Goal: Task Accomplishment & Management: Use online tool/utility

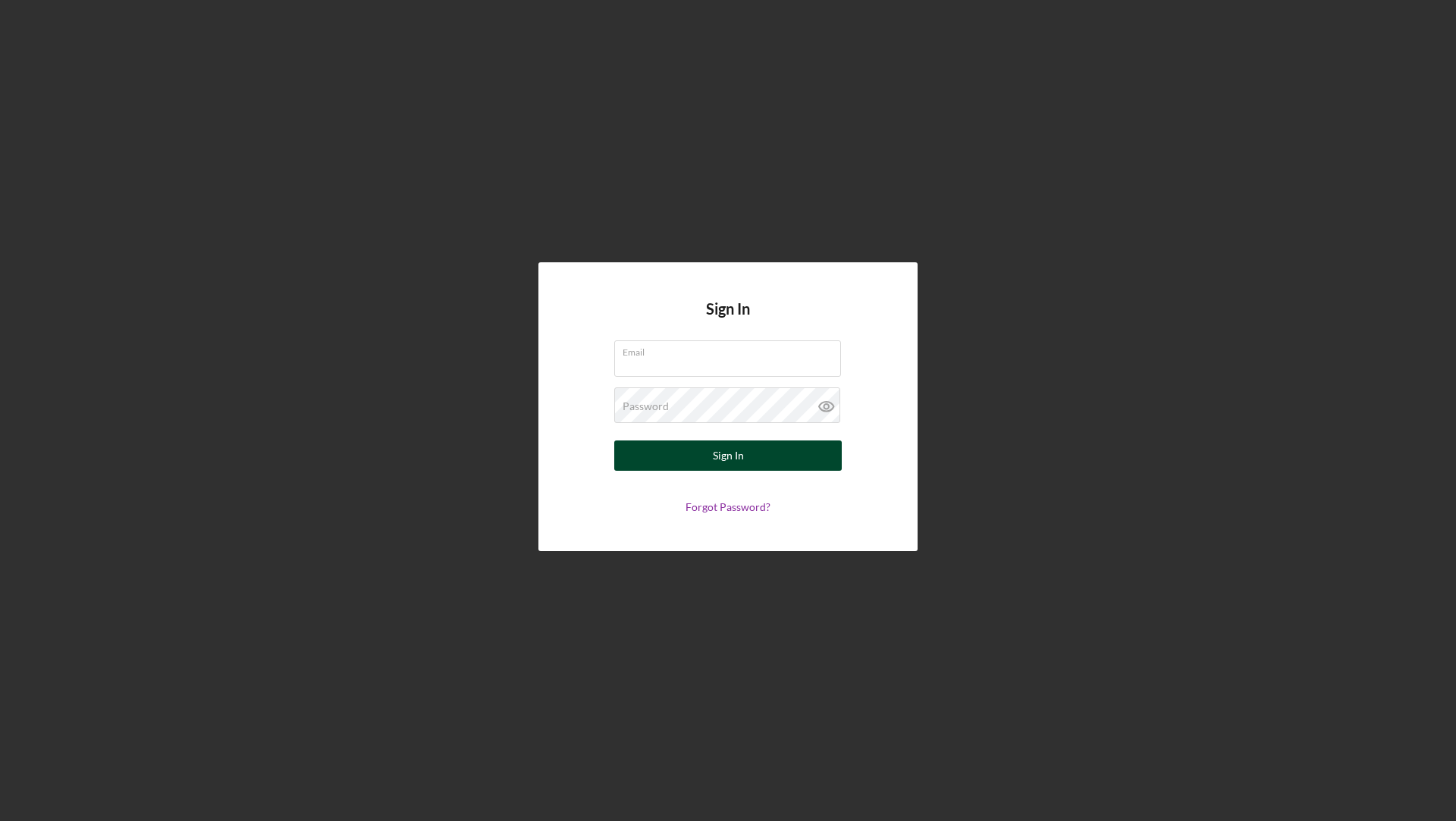
type input "[EMAIL_ADDRESS][DOMAIN_NAME]"
click at [655, 464] on button "Sign In" at bounding box center [728, 455] width 227 height 30
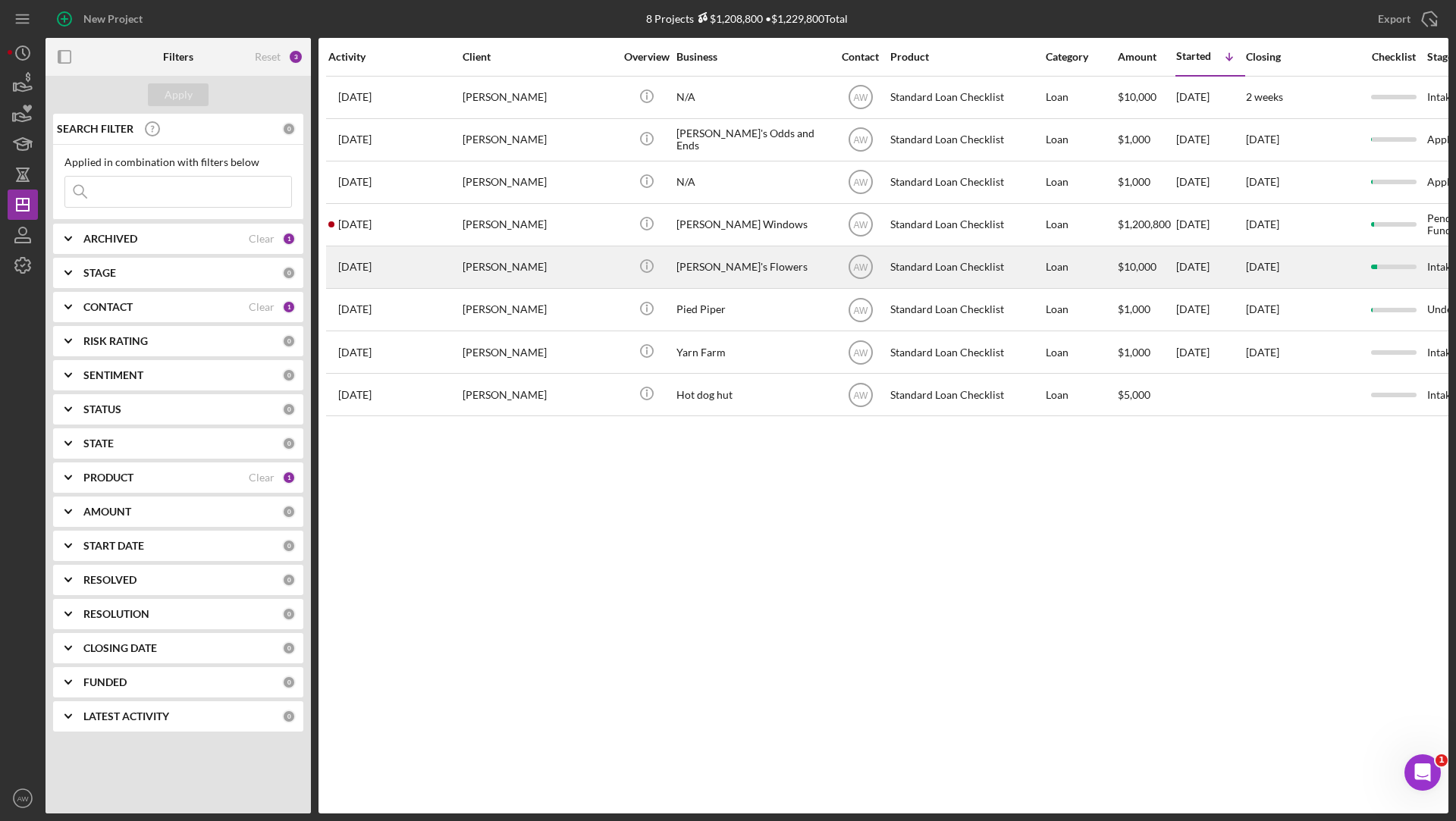
click at [524, 262] on div "[PERSON_NAME]" at bounding box center [538, 267] width 152 height 40
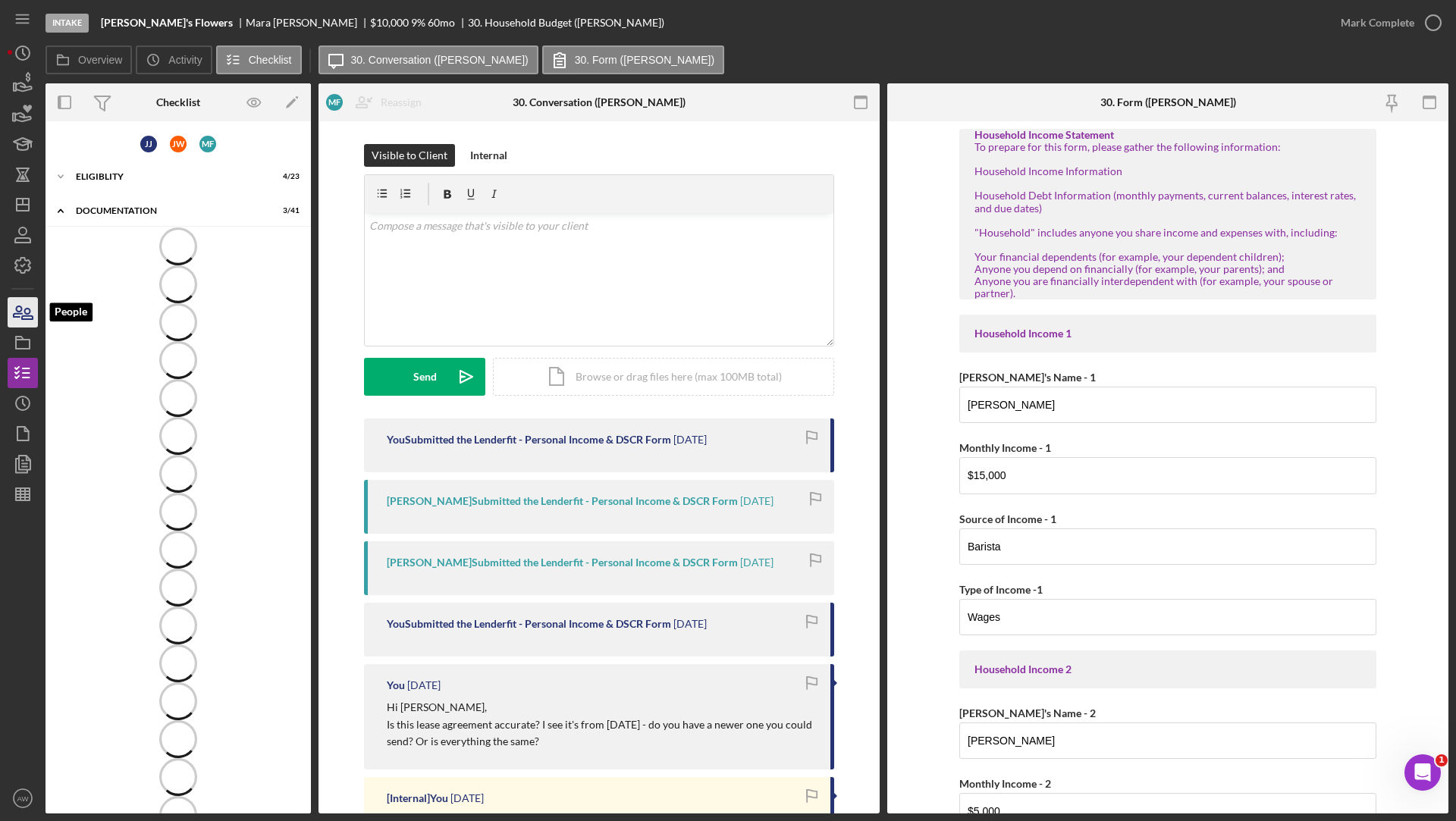
click at [19, 314] on icon "button" at bounding box center [23, 312] width 38 height 38
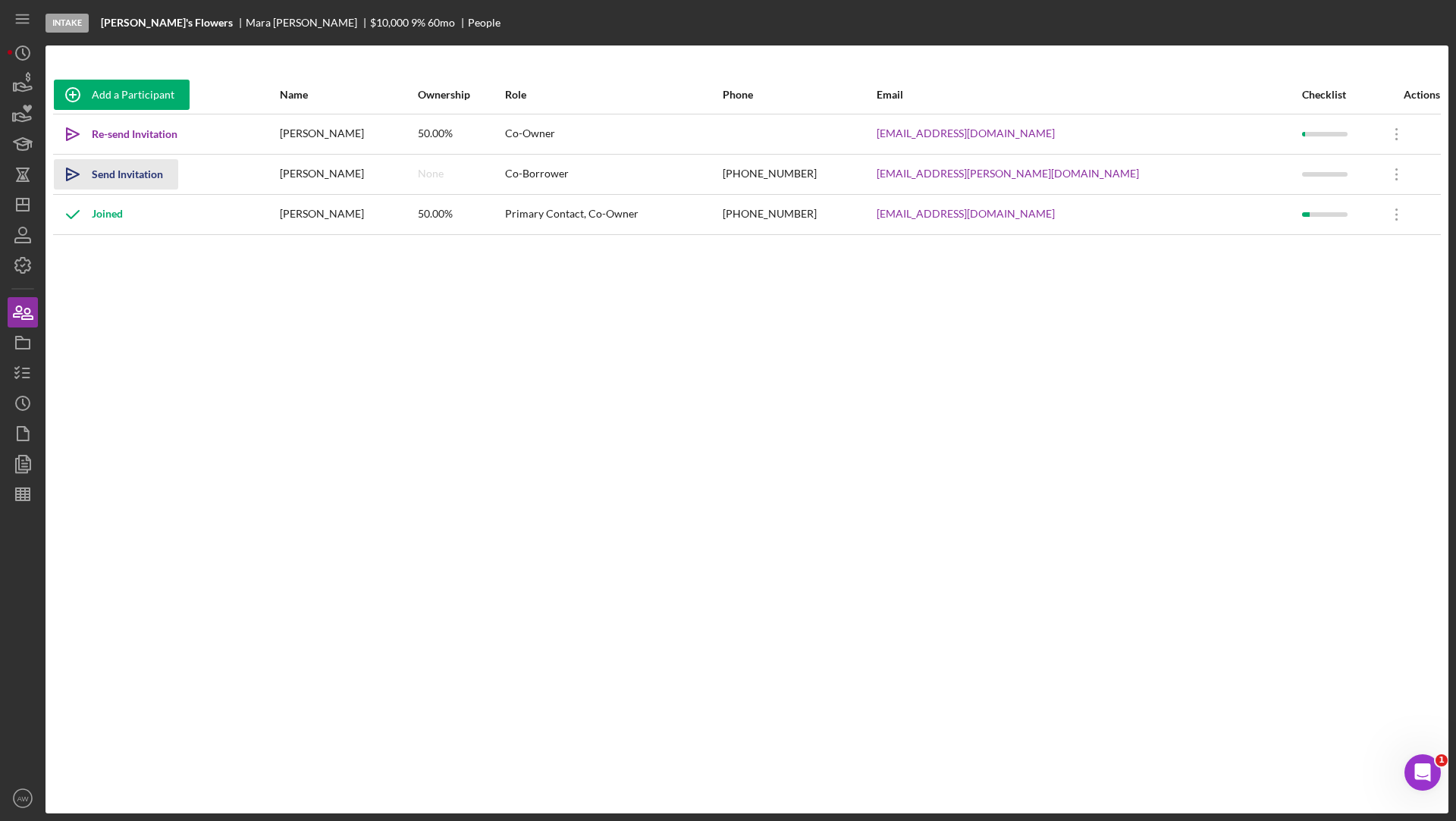
click at [105, 172] on div "Send Invitation" at bounding box center [127, 174] width 71 height 30
click at [27, 406] on icon "Icon/History" at bounding box center [23, 403] width 38 height 38
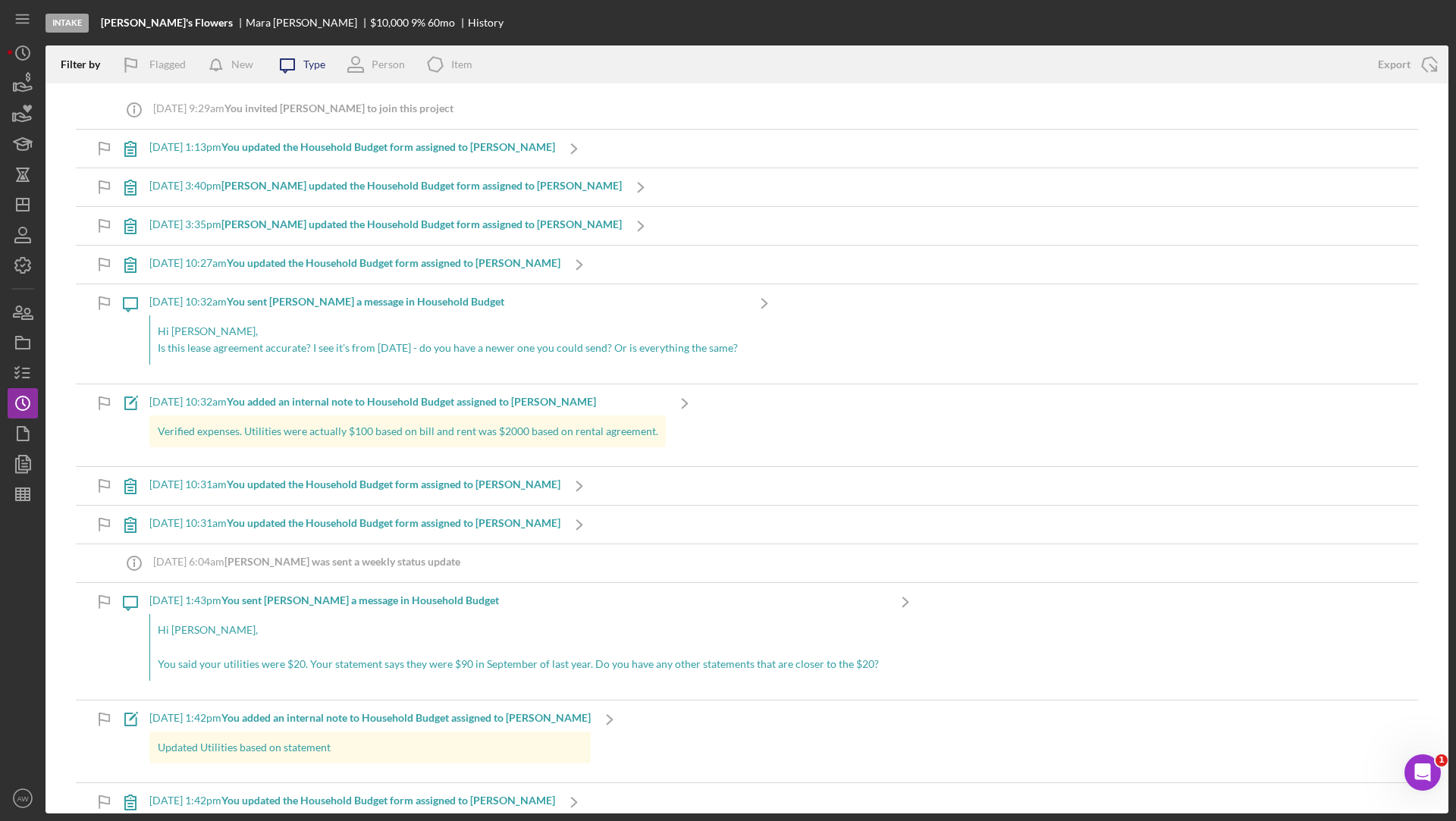
click at [290, 69] on icon at bounding box center [287, 66] width 14 height 14
click at [710, 65] on div "Filter by Flagged New Icon/Message Type Person Icon/Product Item" at bounding box center [704, 64] width 1317 height 38
click at [20, 210] on polygon "button" at bounding box center [22, 204] width 12 height 12
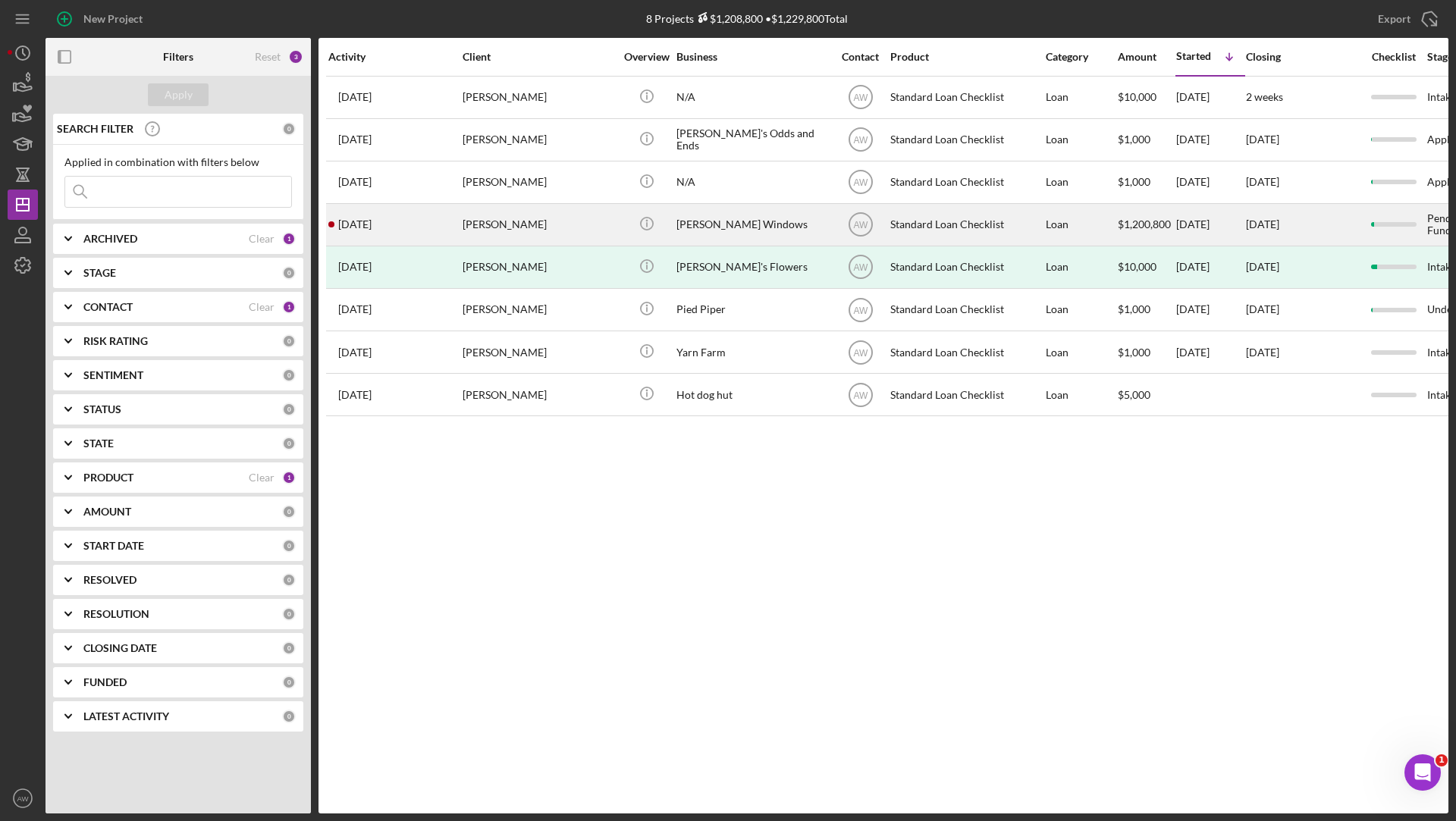
click at [460, 229] on div "[DATE] [PERSON_NAME]" at bounding box center [395, 224] width 133 height 40
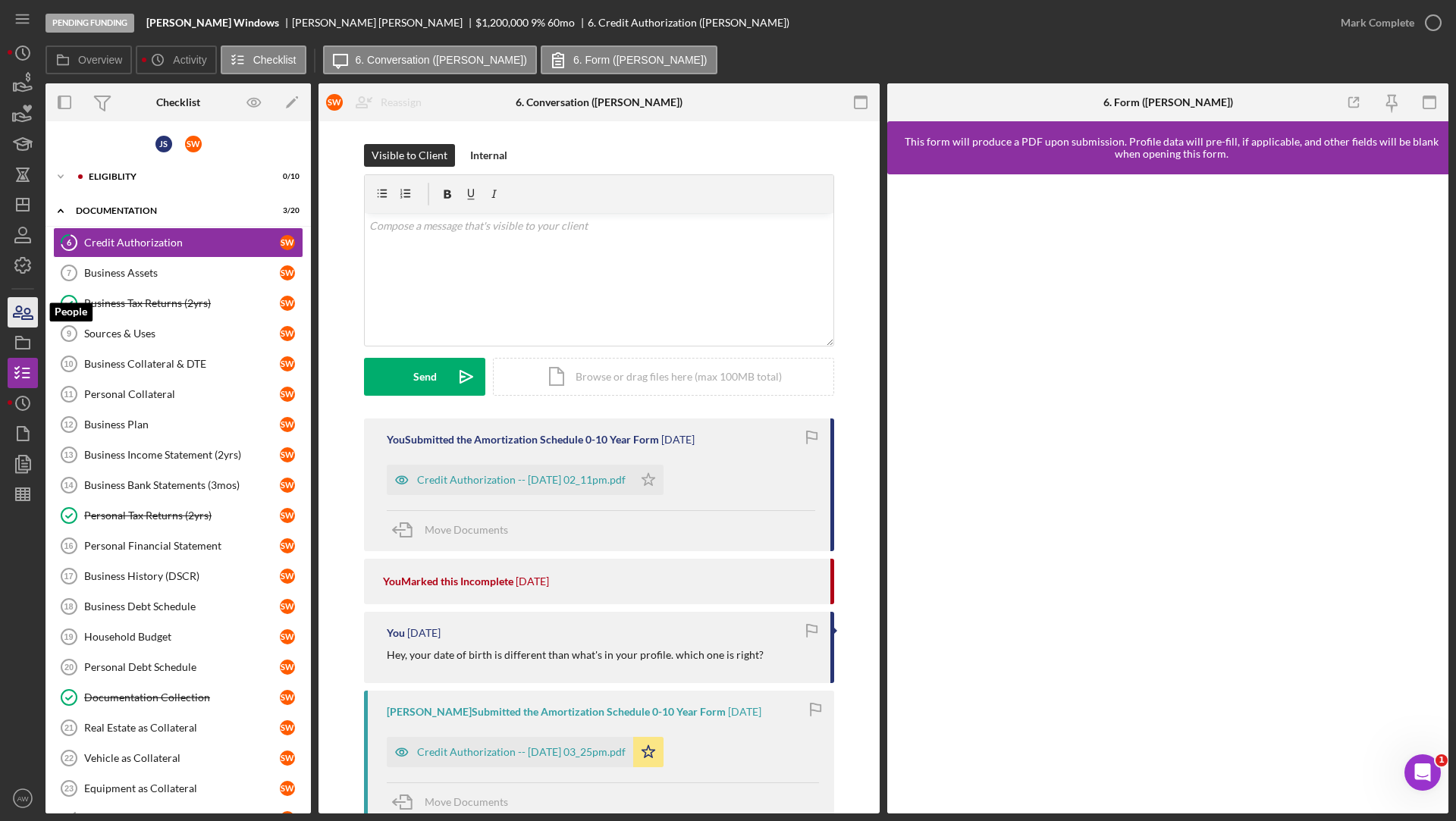
click at [25, 314] on icon "button" at bounding box center [27, 314] width 11 height 11
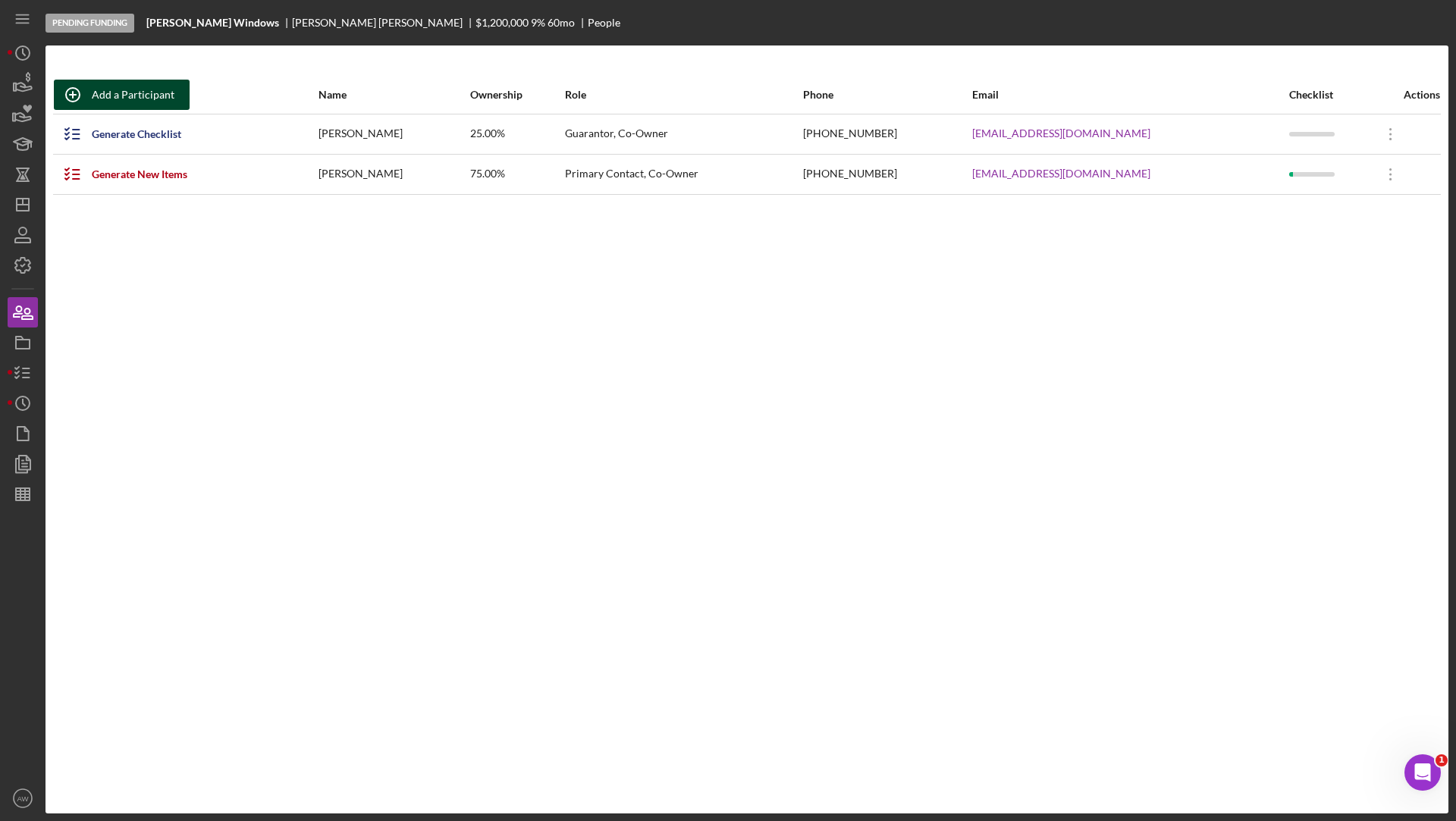
click at [146, 89] on div "Add a Participant" at bounding box center [133, 94] width 83 height 30
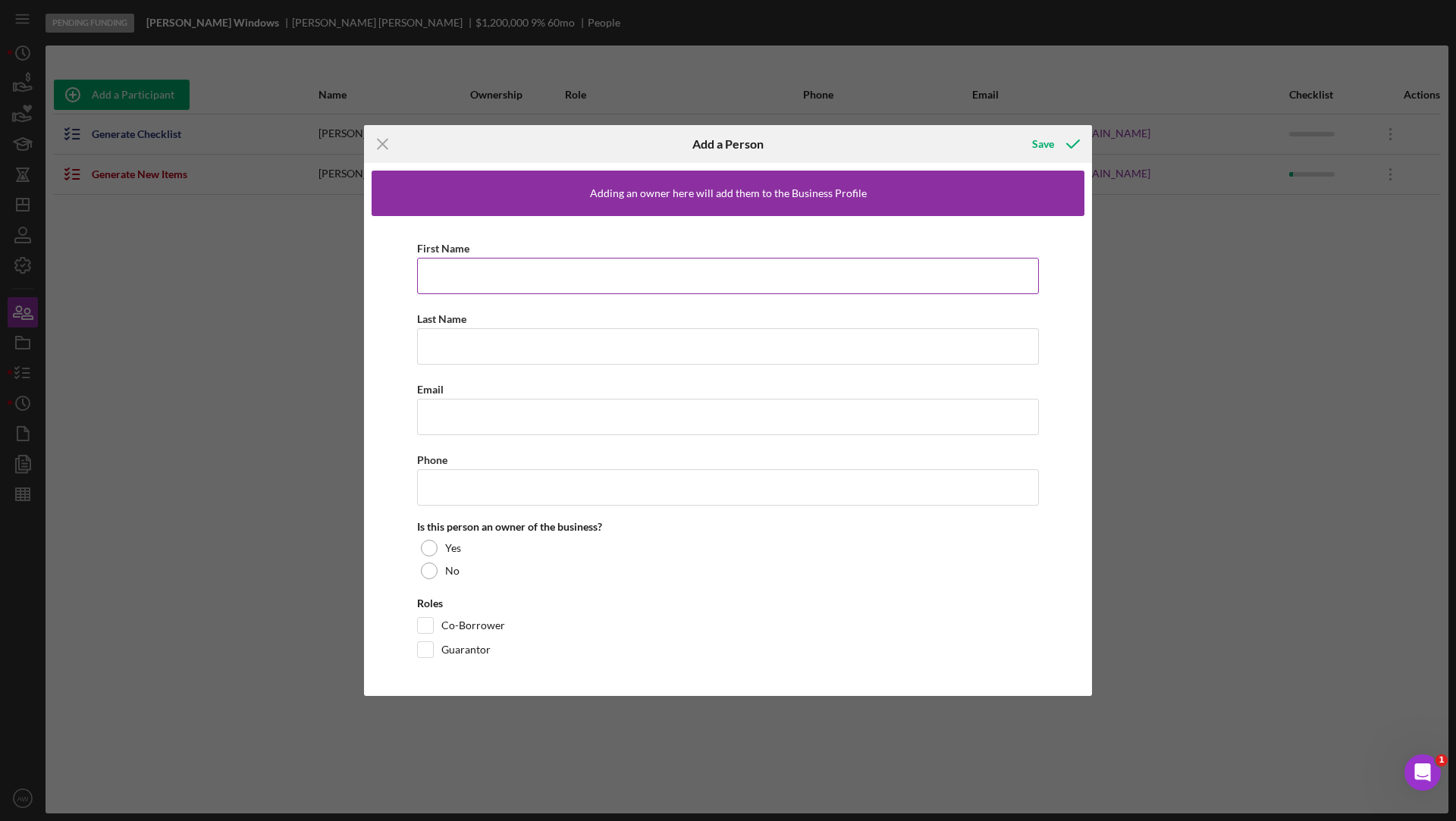
click at [482, 272] on input "First Name" at bounding box center [728, 276] width 622 height 36
type input "[PERSON_NAME]"
click at [511, 355] on input "Last Name" at bounding box center [728, 346] width 622 height 36
type input "Brown"
click at [498, 428] on input "Email" at bounding box center [728, 417] width 622 height 36
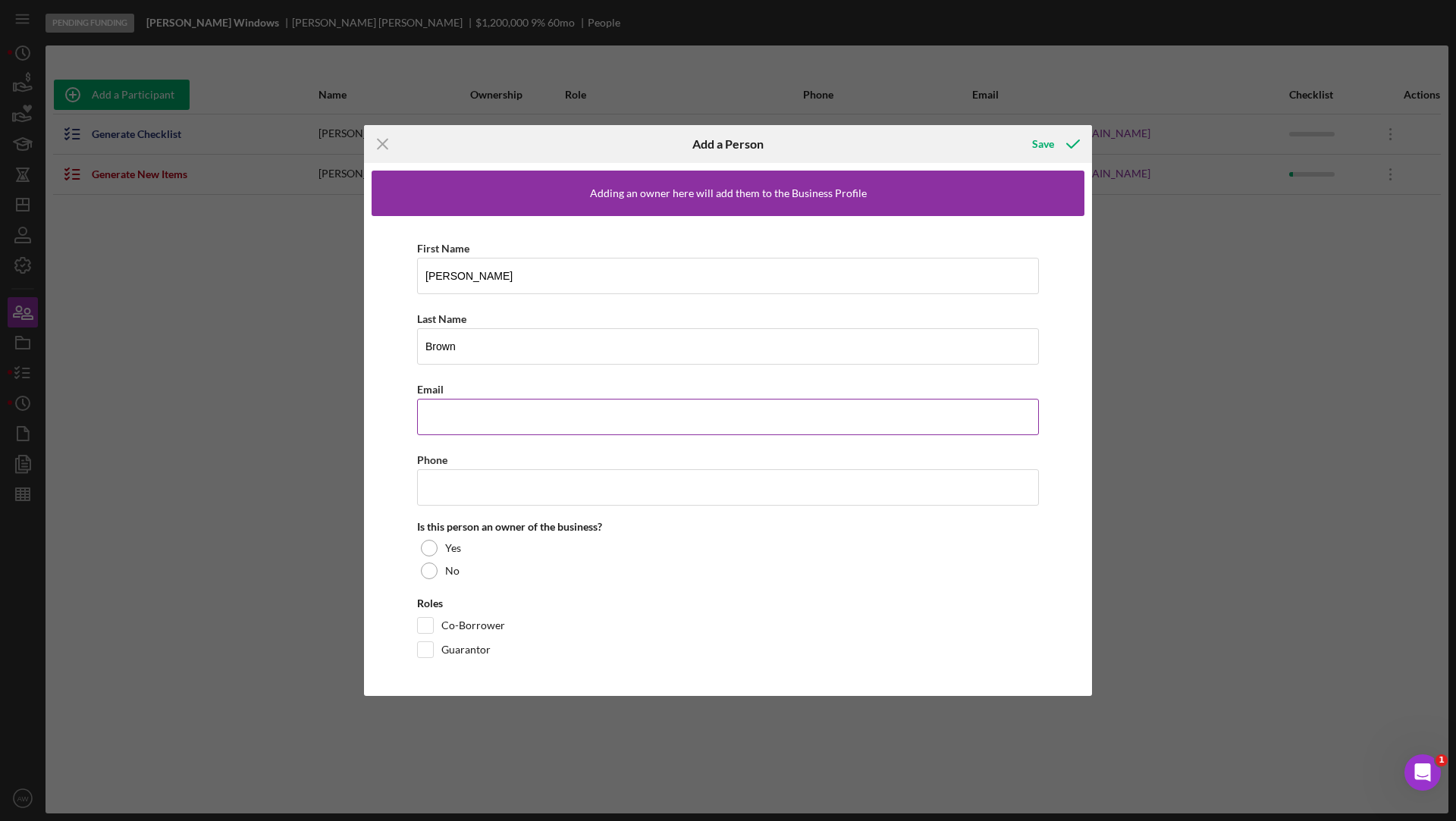
type input "[EMAIL_ADDRESS][DOMAIN_NAME]"
click at [462, 479] on input "Phone" at bounding box center [728, 488] width 622 height 36
click at [430, 566] on div at bounding box center [429, 571] width 16 height 16
click at [428, 623] on input "Co-Borrower" at bounding box center [425, 625] width 15 height 15
checkbox input "true"
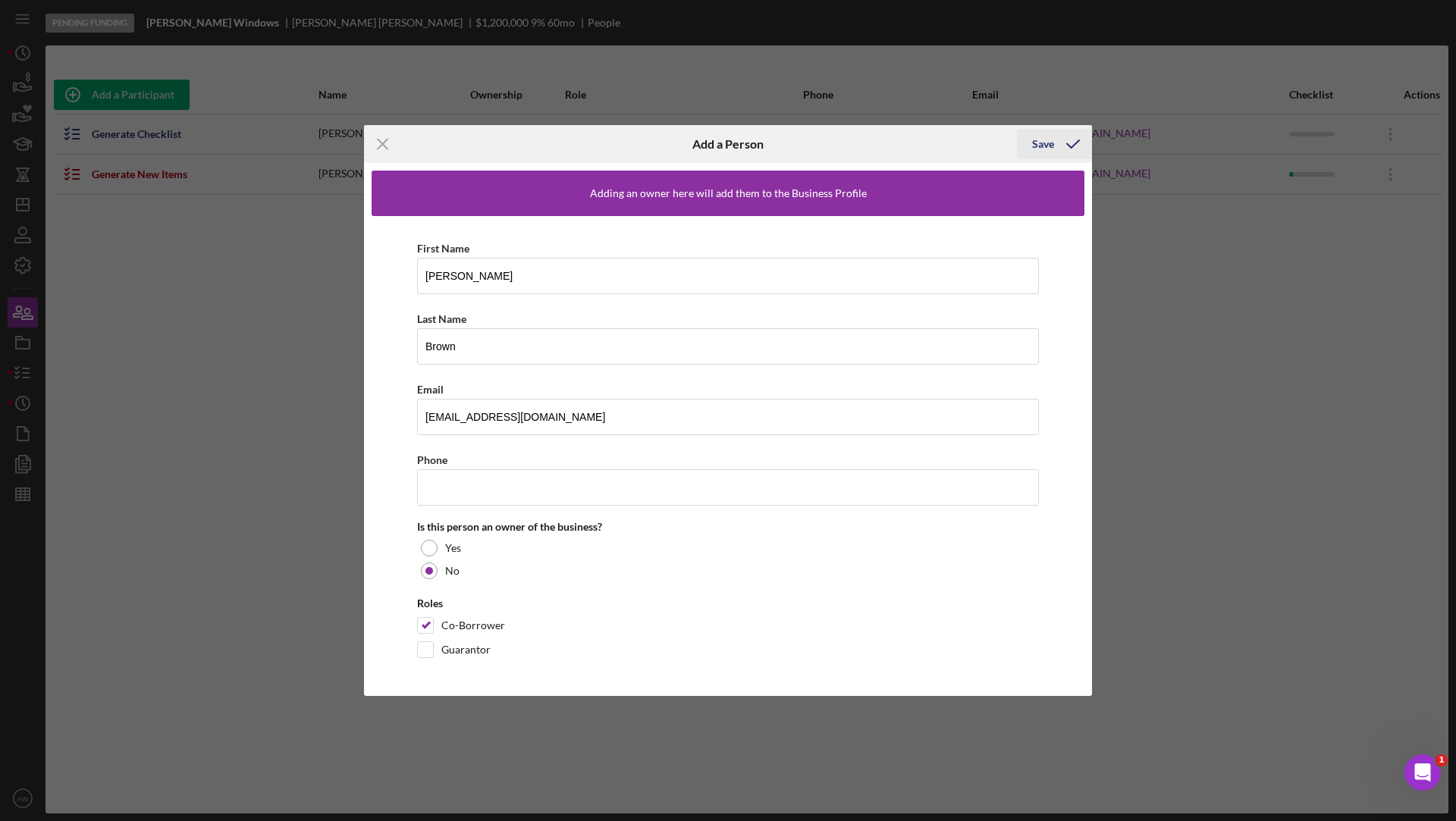
click at [1054, 140] on icon "button" at bounding box center [1072, 144] width 38 height 38
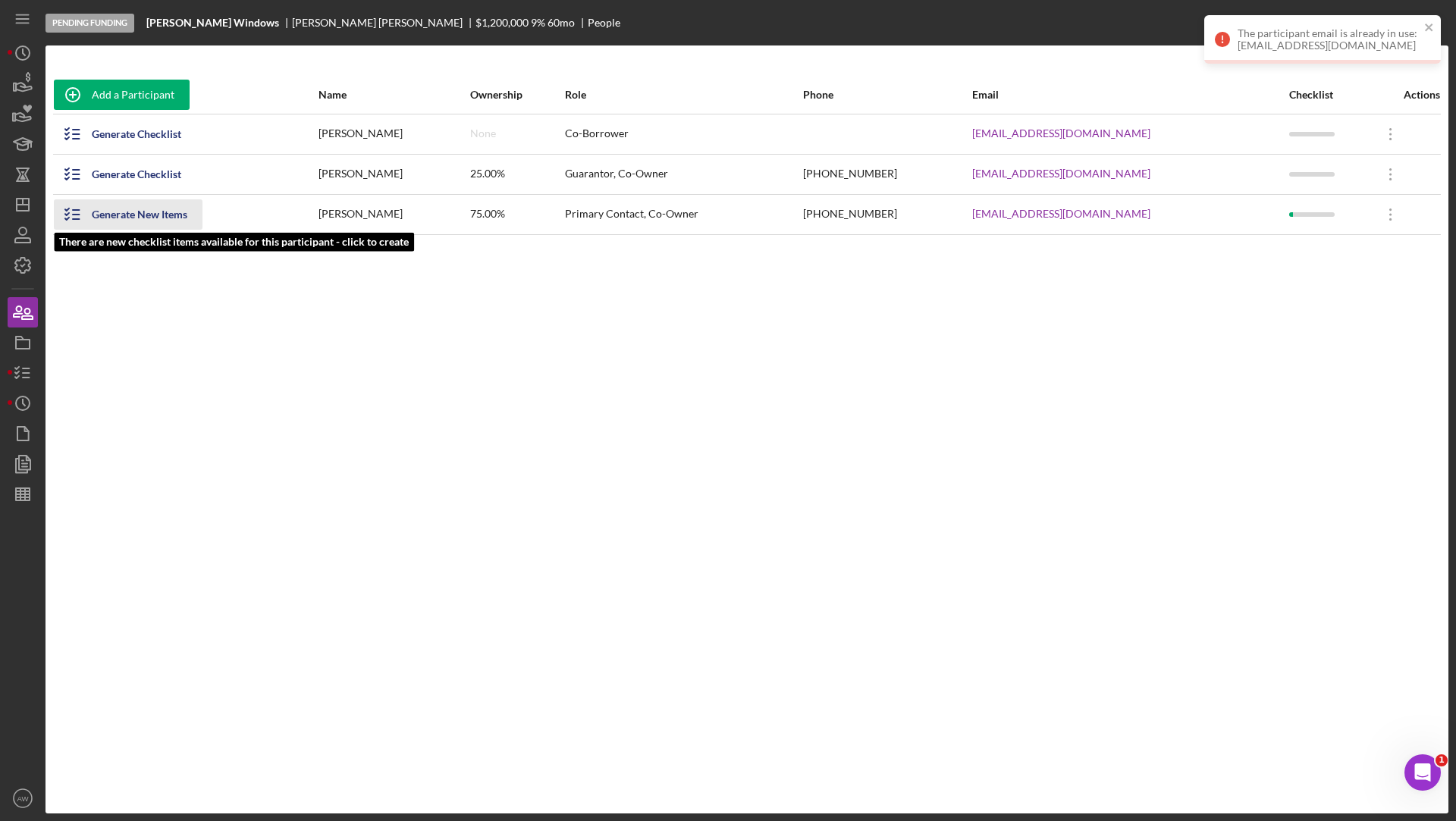
click at [142, 213] on div "Generate New Items" at bounding box center [140, 214] width 95 height 30
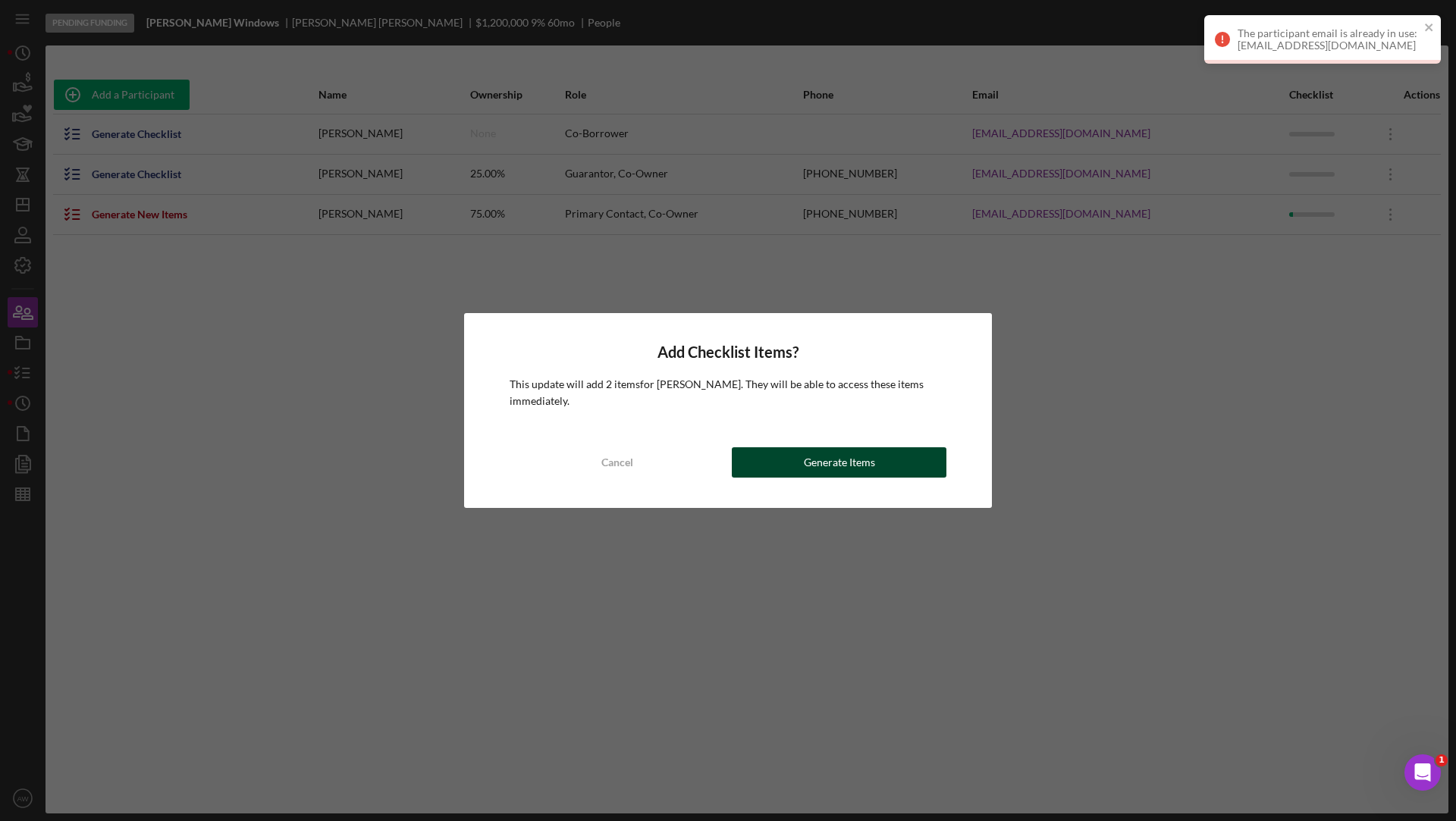
click at [823, 456] on div "Generate Items" at bounding box center [839, 462] width 71 height 30
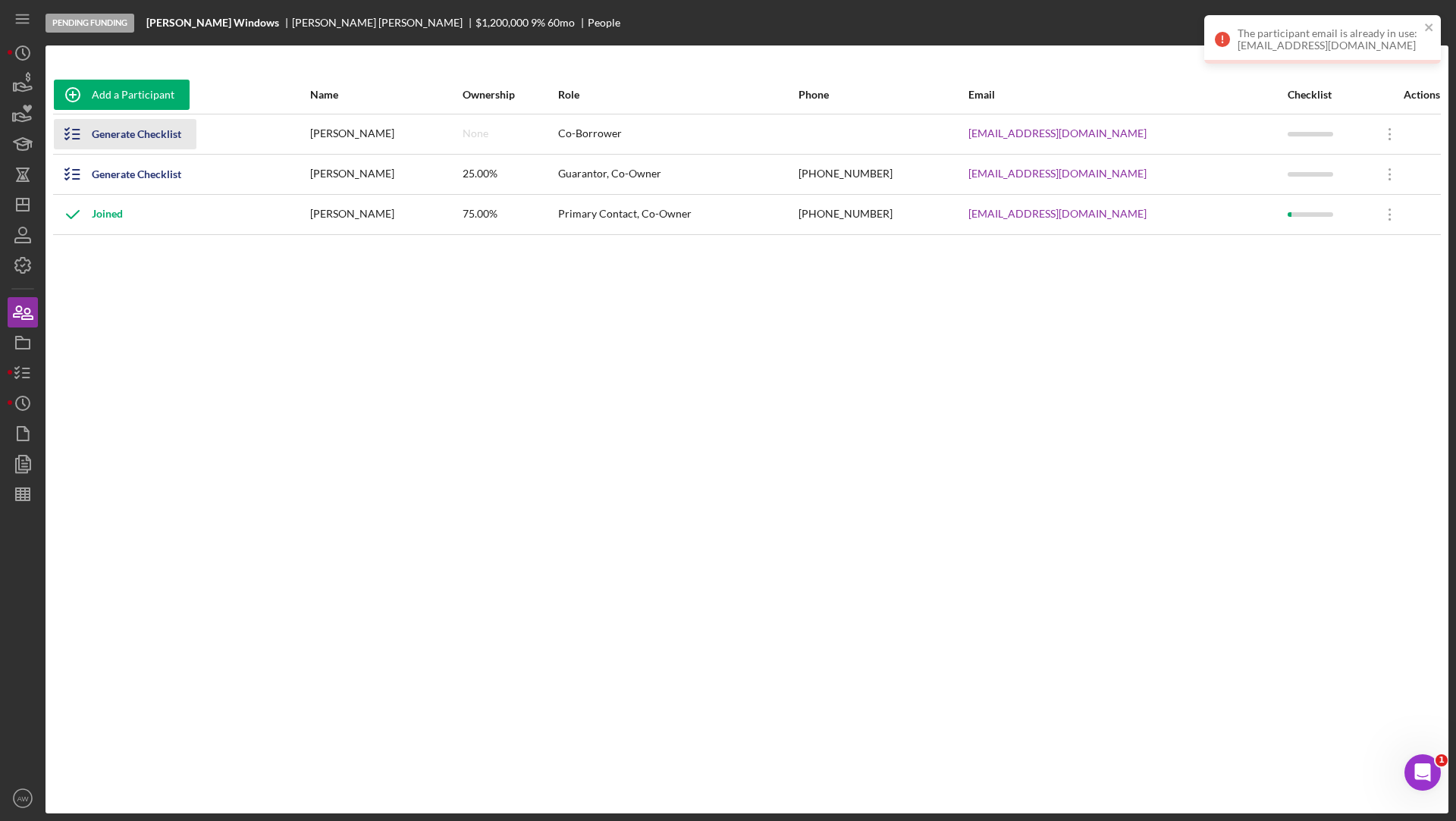
click at [145, 138] on div "Generate Checklist" at bounding box center [136, 134] width 90 height 30
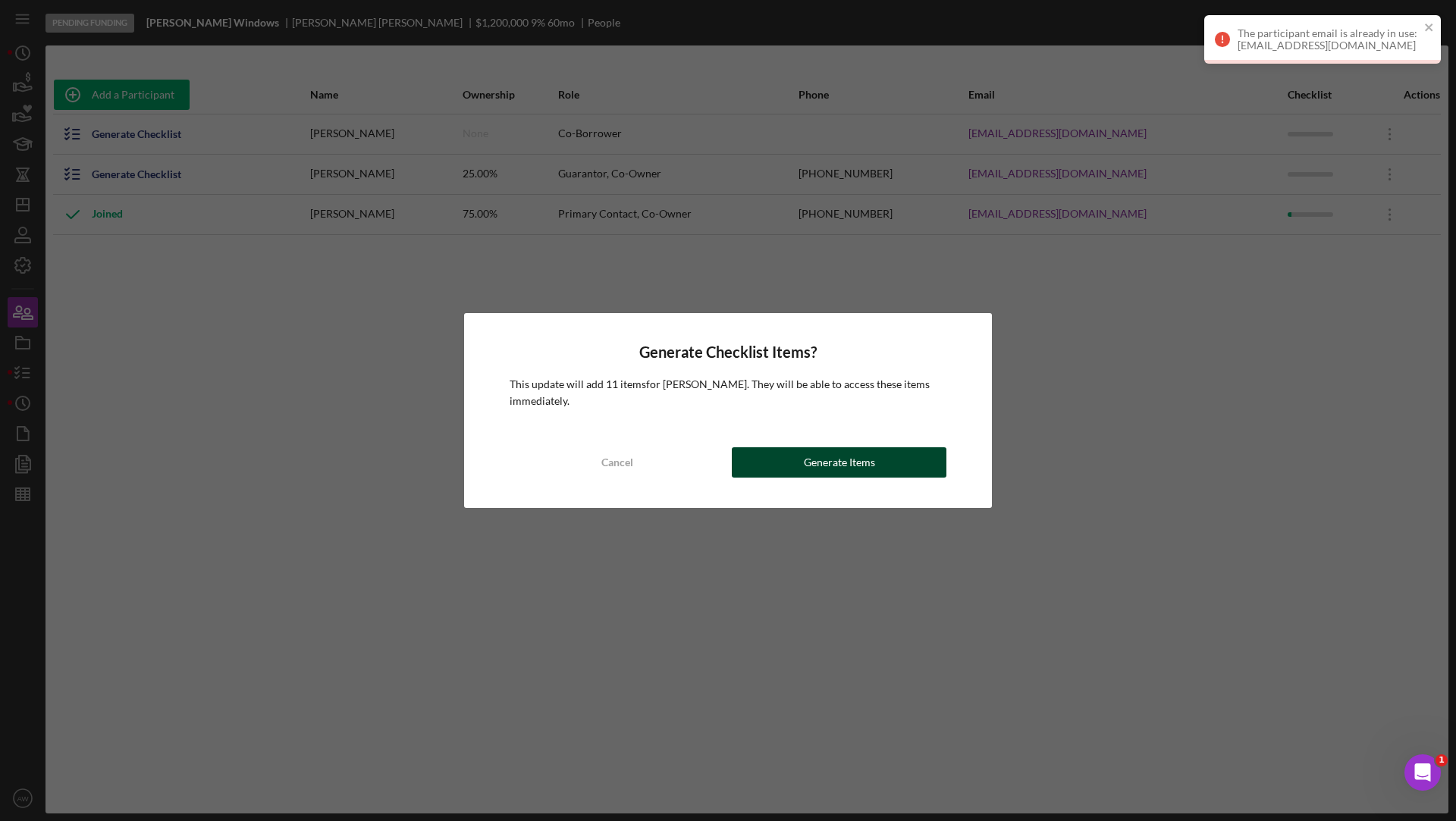
click at [788, 456] on button "Generate Items" at bounding box center [838, 462] width 214 height 30
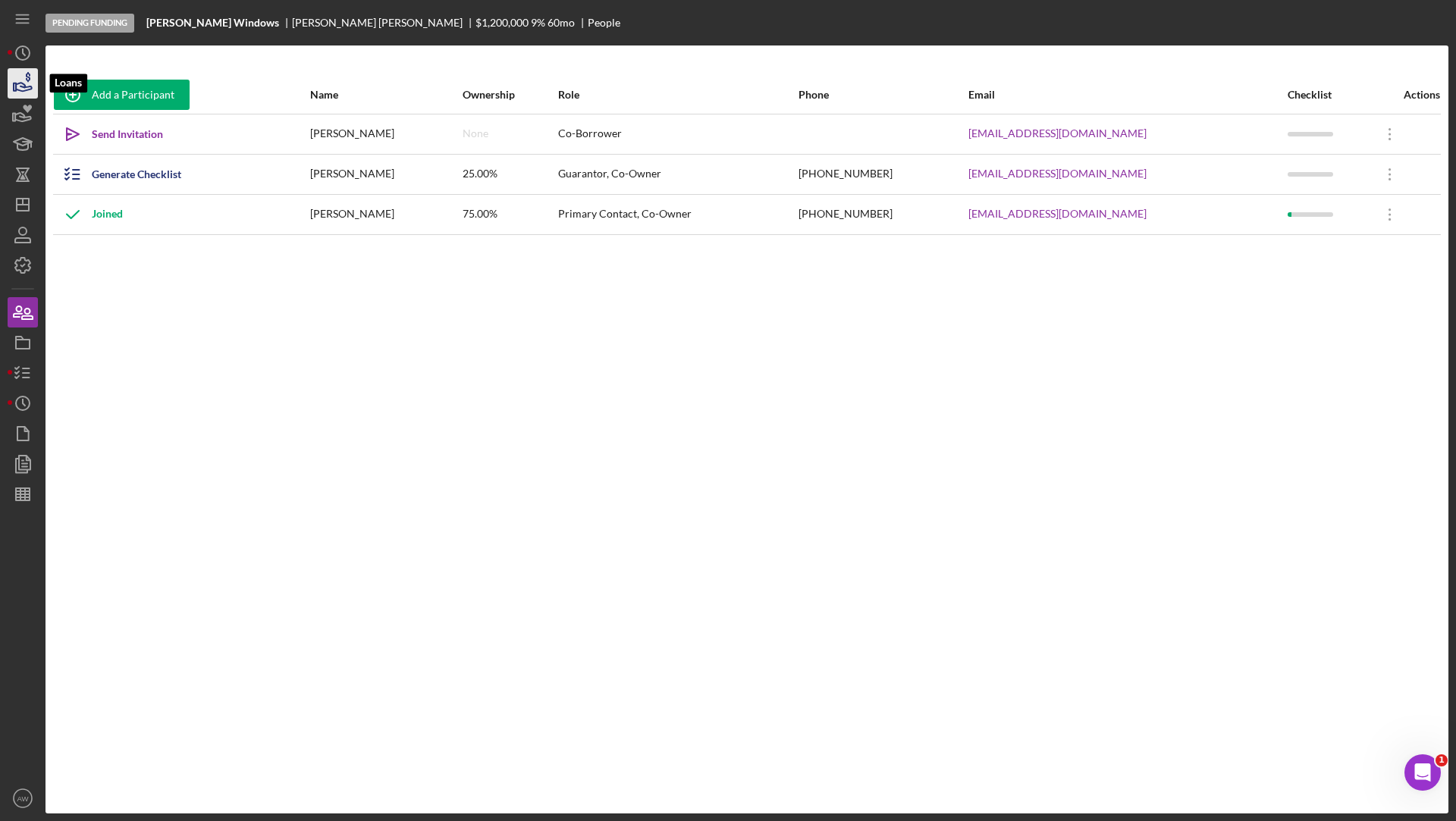
click at [21, 85] on icon "button" at bounding box center [23, 83] width 38 height 38
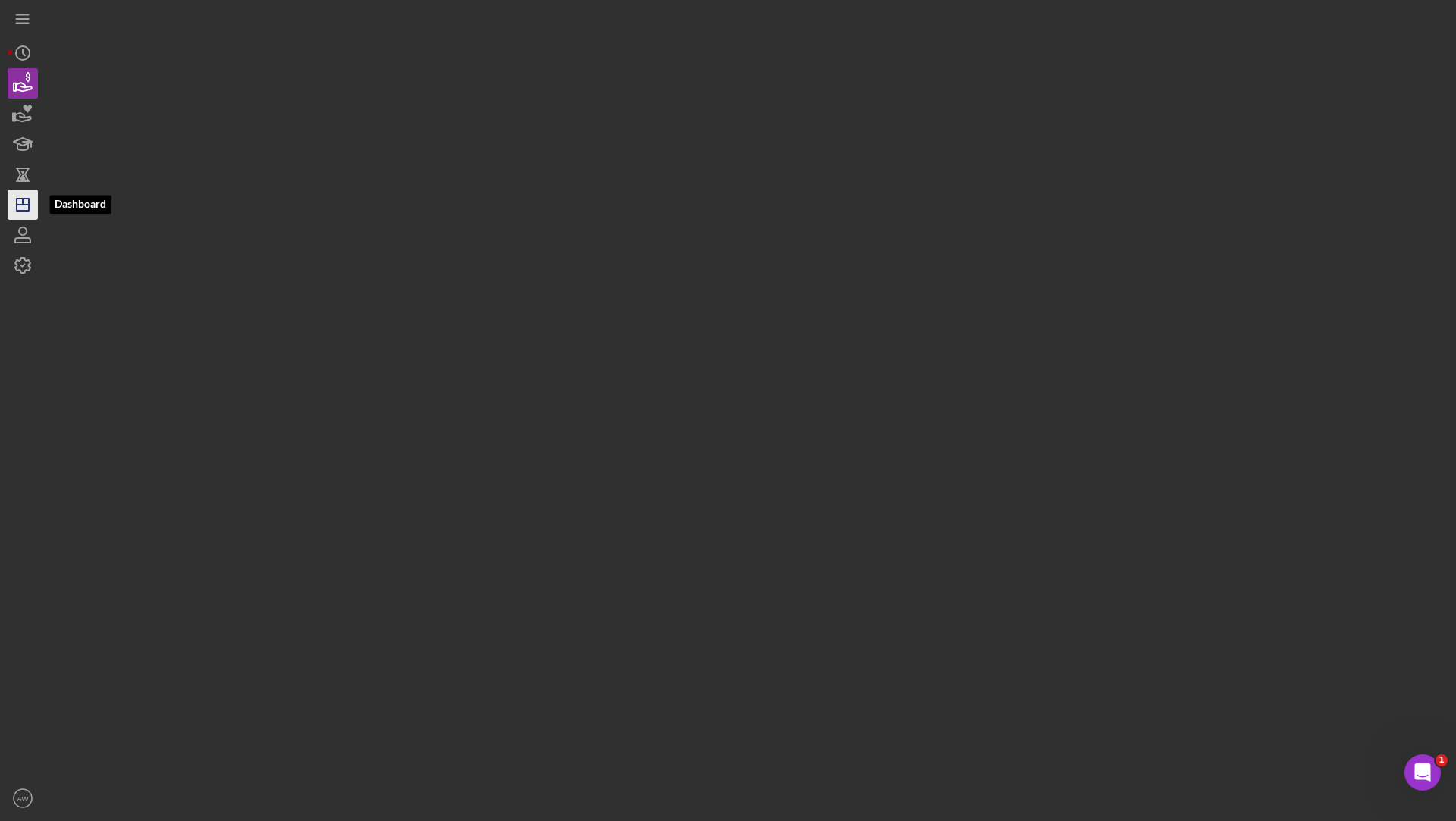
click at [26, 203] on icon "Icon/Dashboard" at bounding box center [23, 204] width 38 height 38
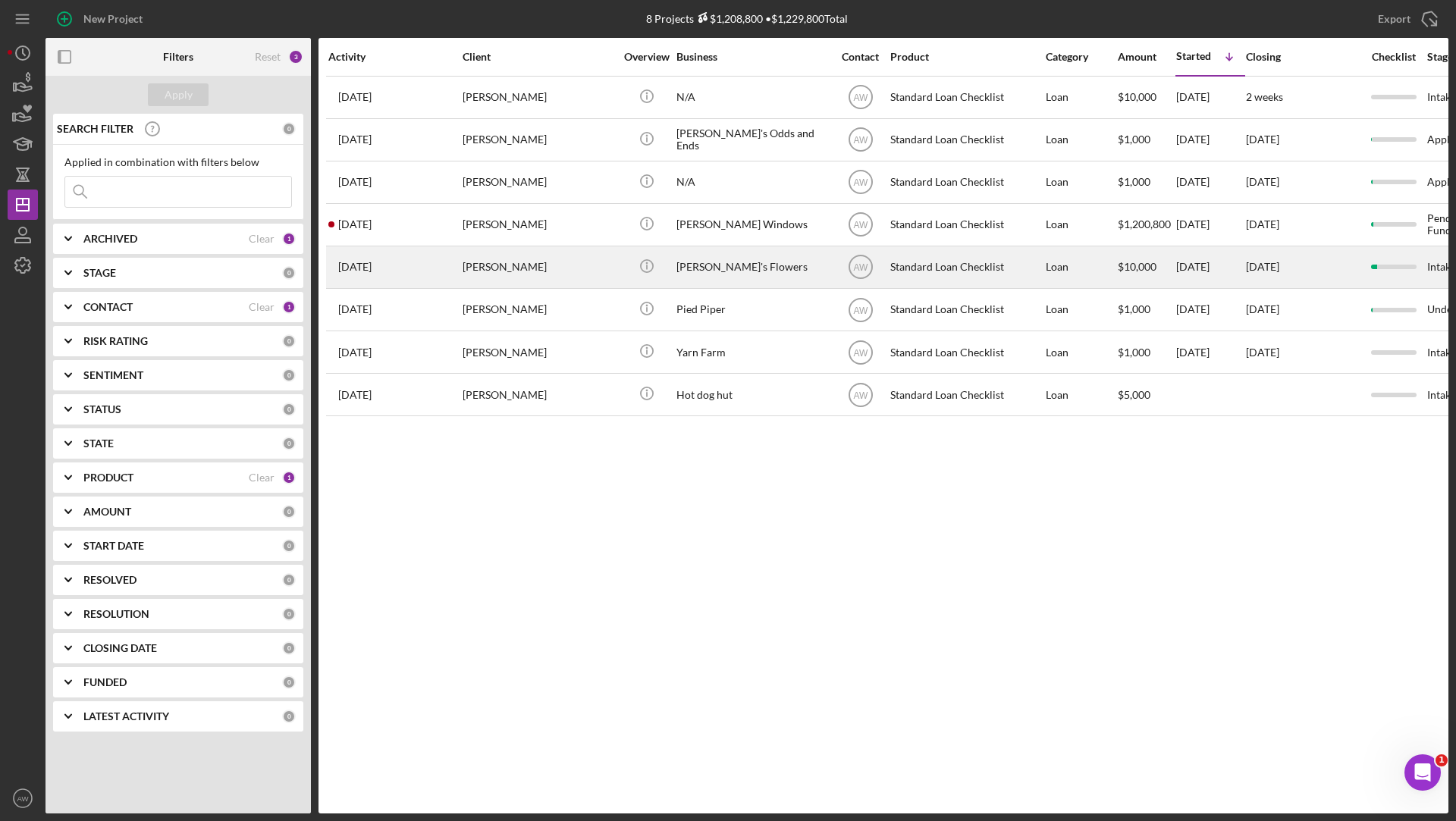
click at [450, 266] on div "[DATE] [PERSON_NAME]" at bounding box center [395, 267] width 133 height 40
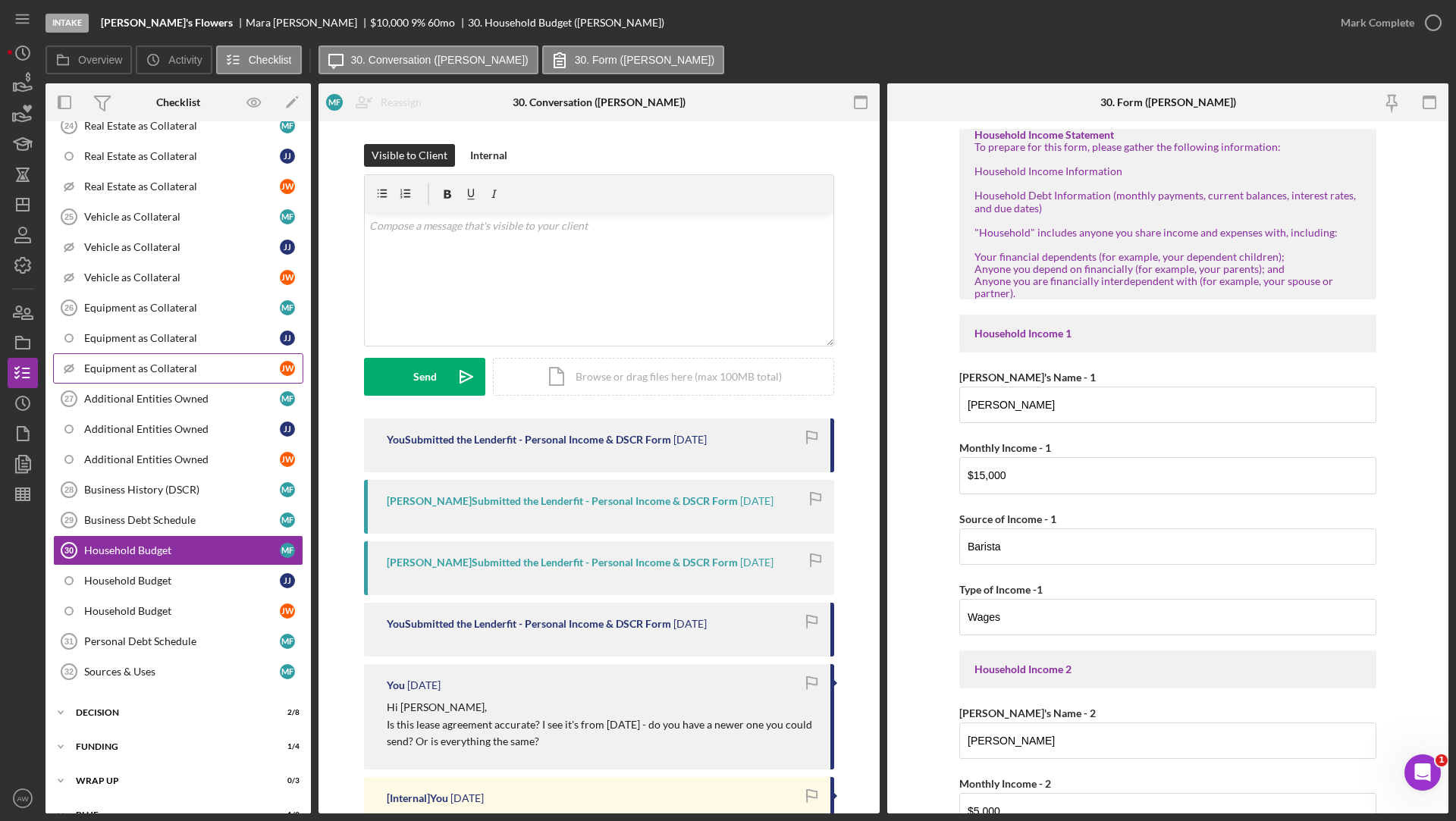
scroll to position [786, 0]
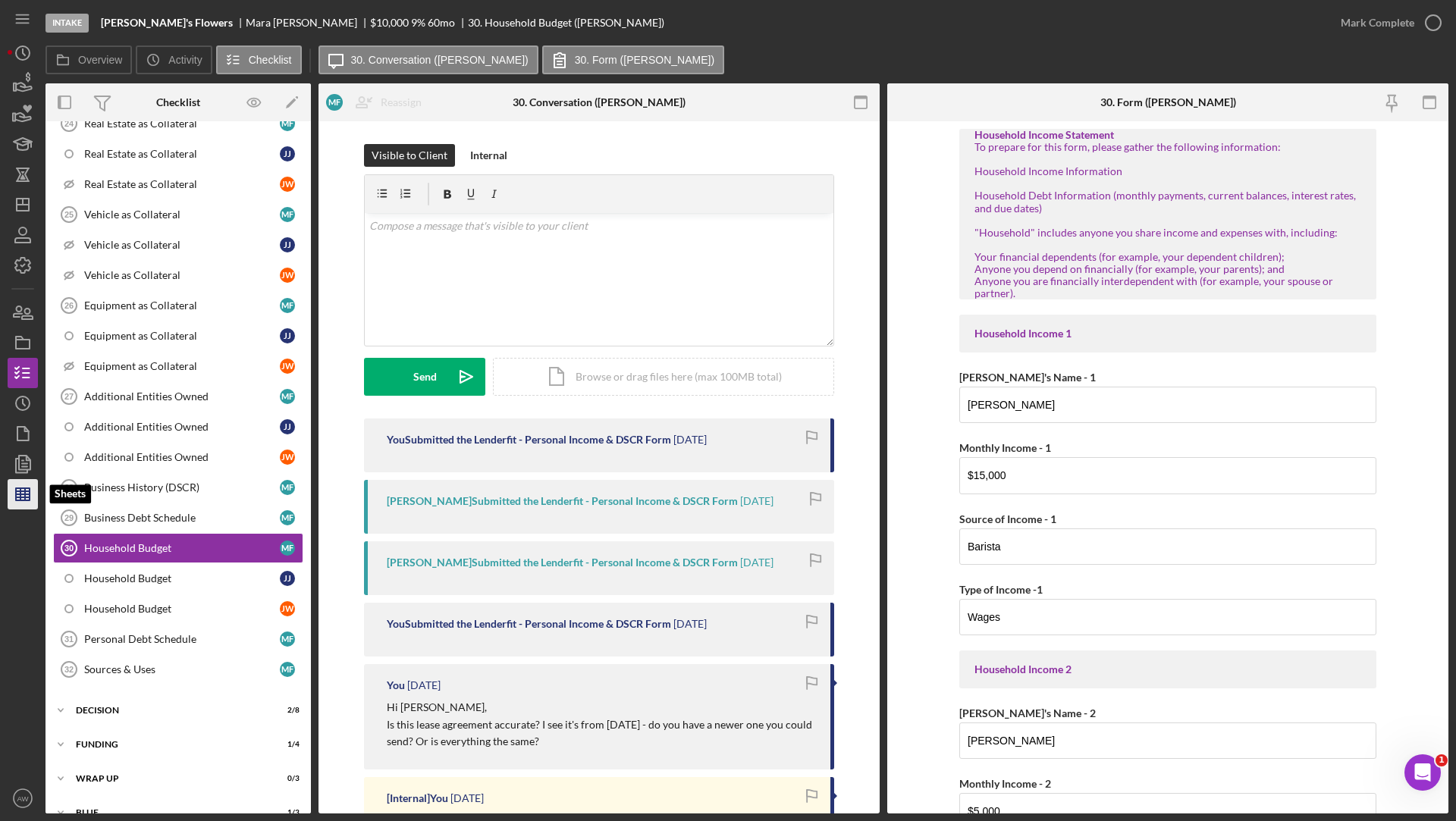
click at [21, 488] on line "button" at bounding box center [21, 494] width 0 height 12
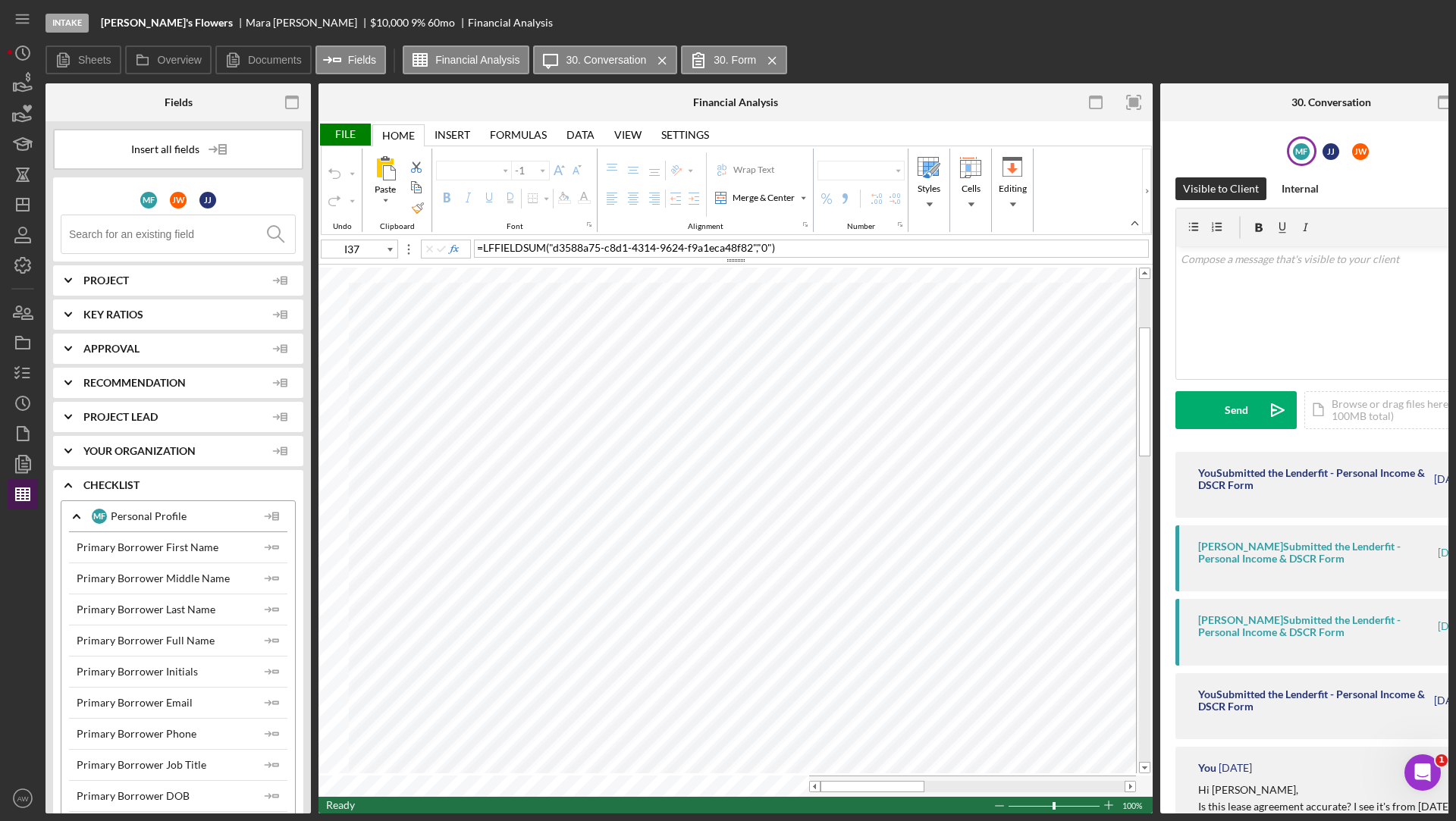
type input "Calibri"
type input "11"
type input "D48"
click at [140, 236] on input at bounding box center [181, 234] width 226 height 38
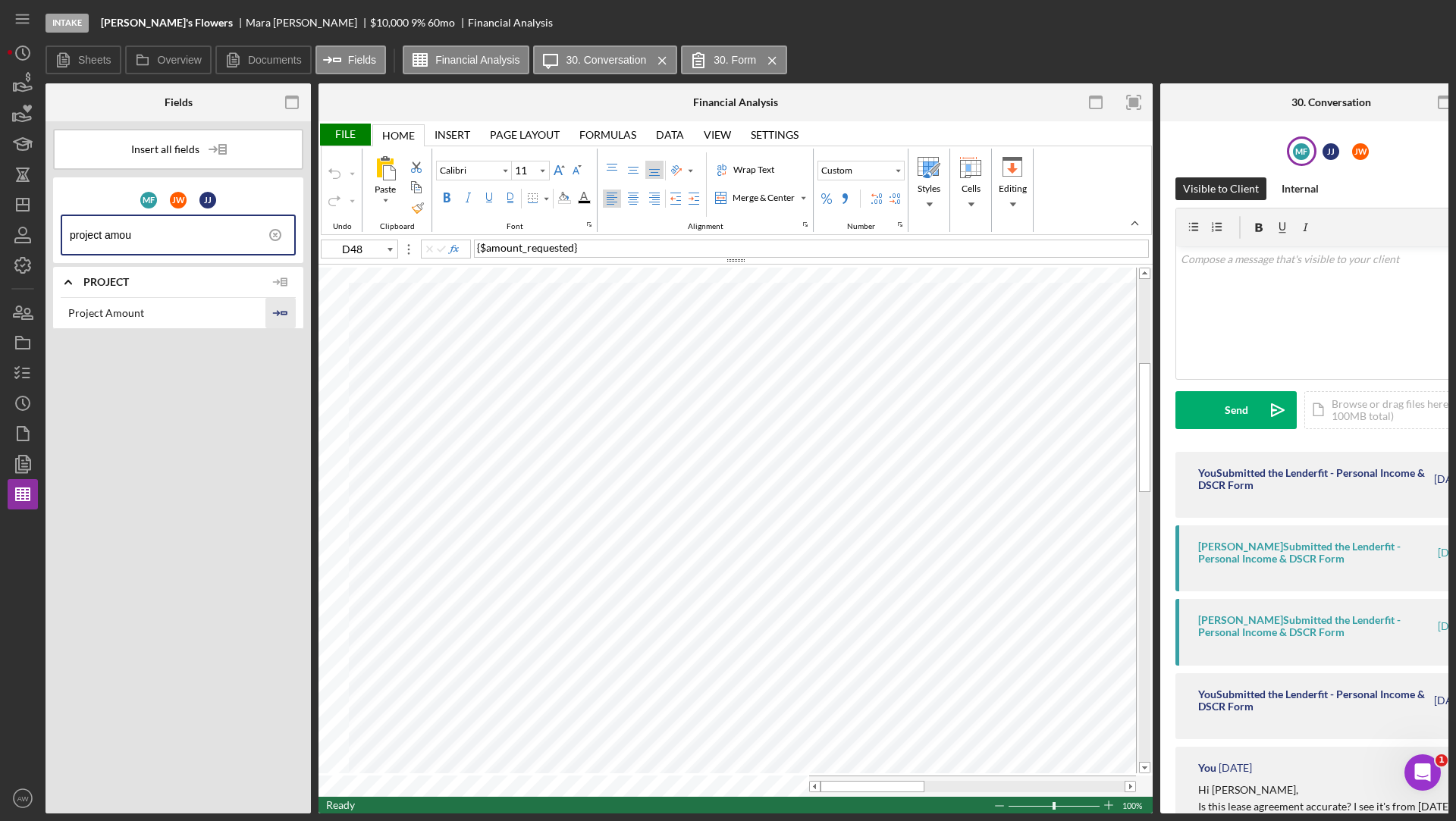
type input "project amou"
click at [286, 317] on icon "Icon/Insert Field" at bounding box center [280, 313] width 30 height 30
click at [771, 54] on icon "Icon/Menu Close" at bounding box center [772, 61] width 26 height 38
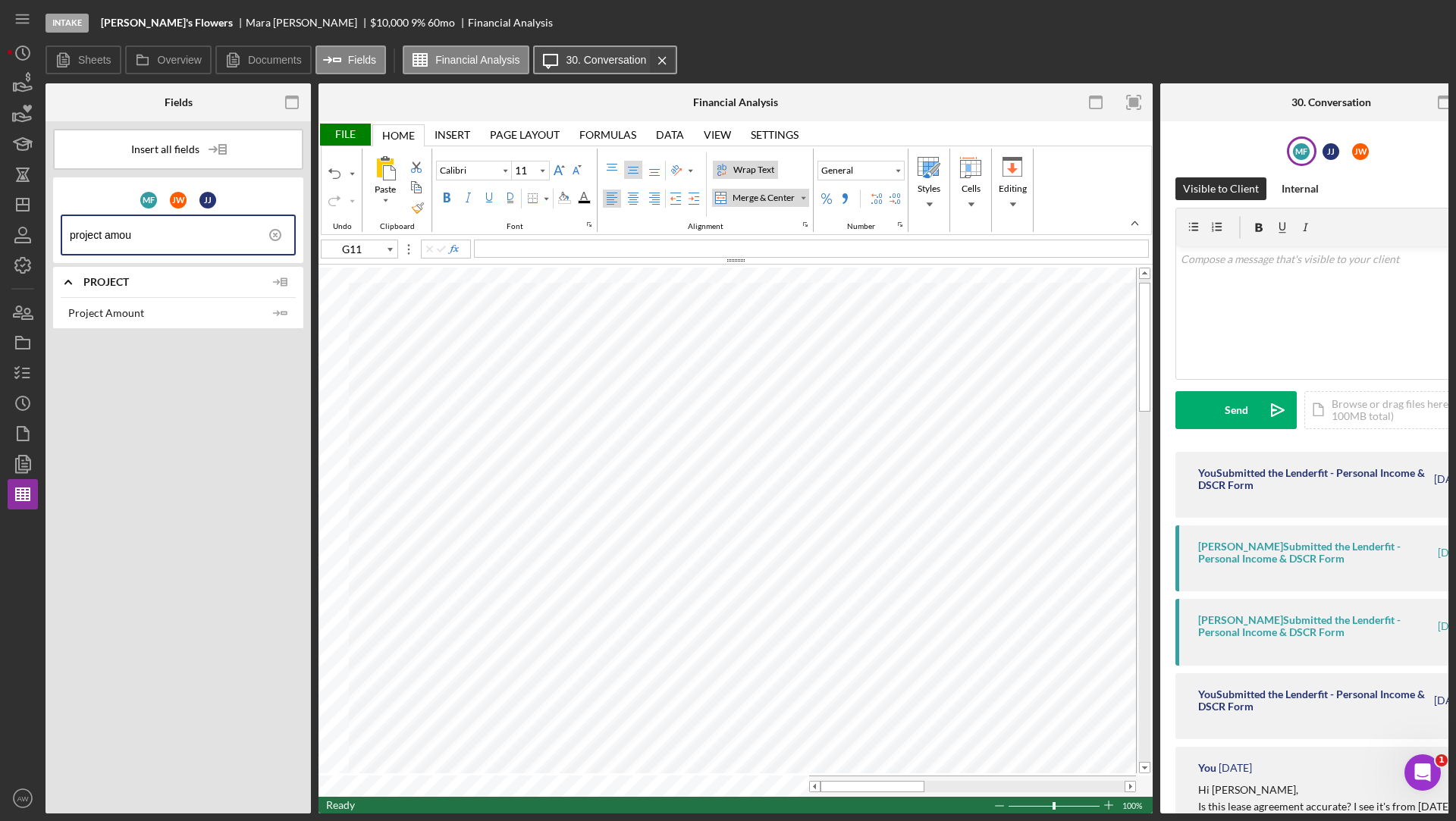
click at [661, 56] on icon "Icon/Menu Close" at bounding box center [662, 61] width 26 height 38
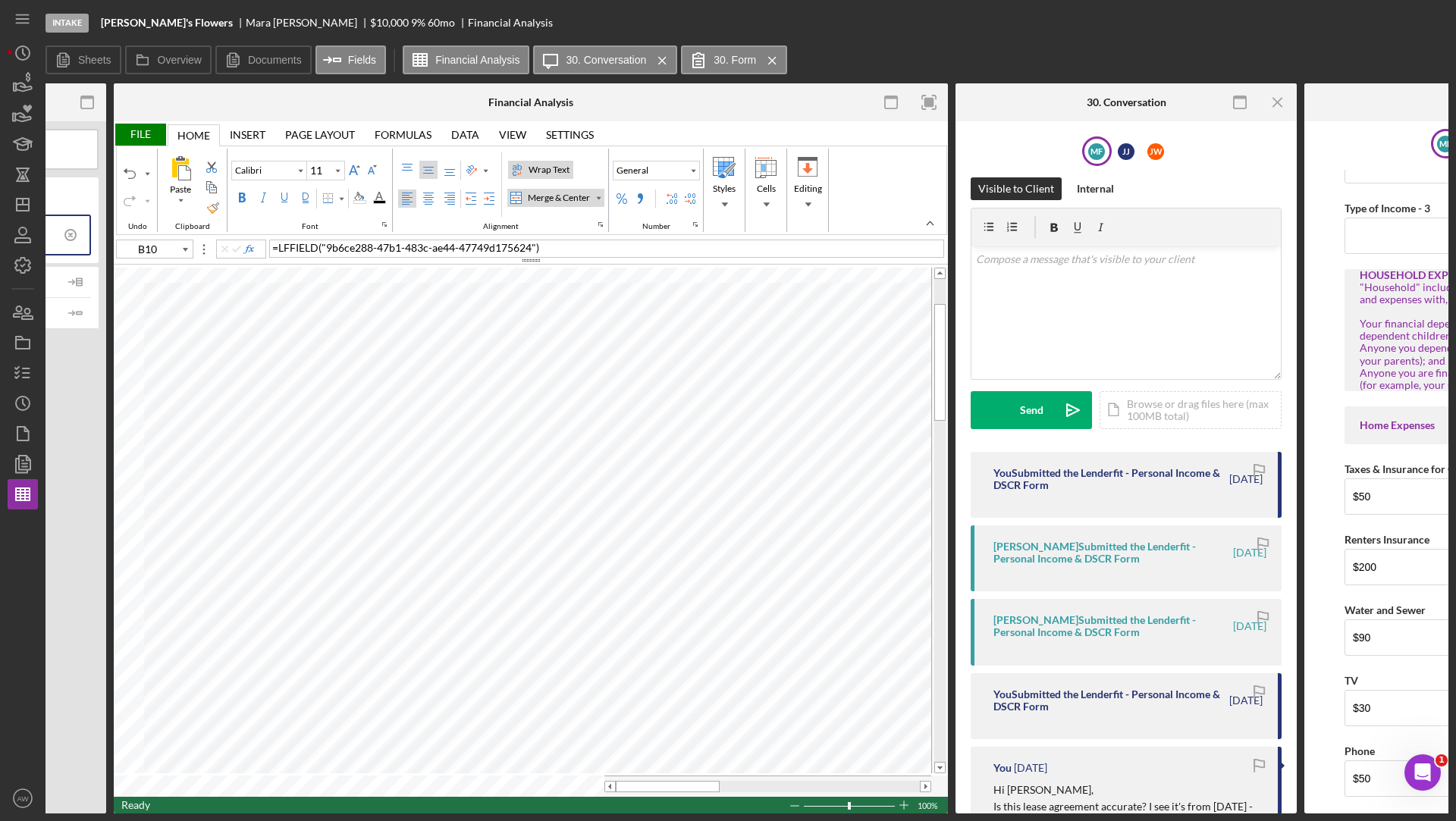
scroll to position [0, 206]
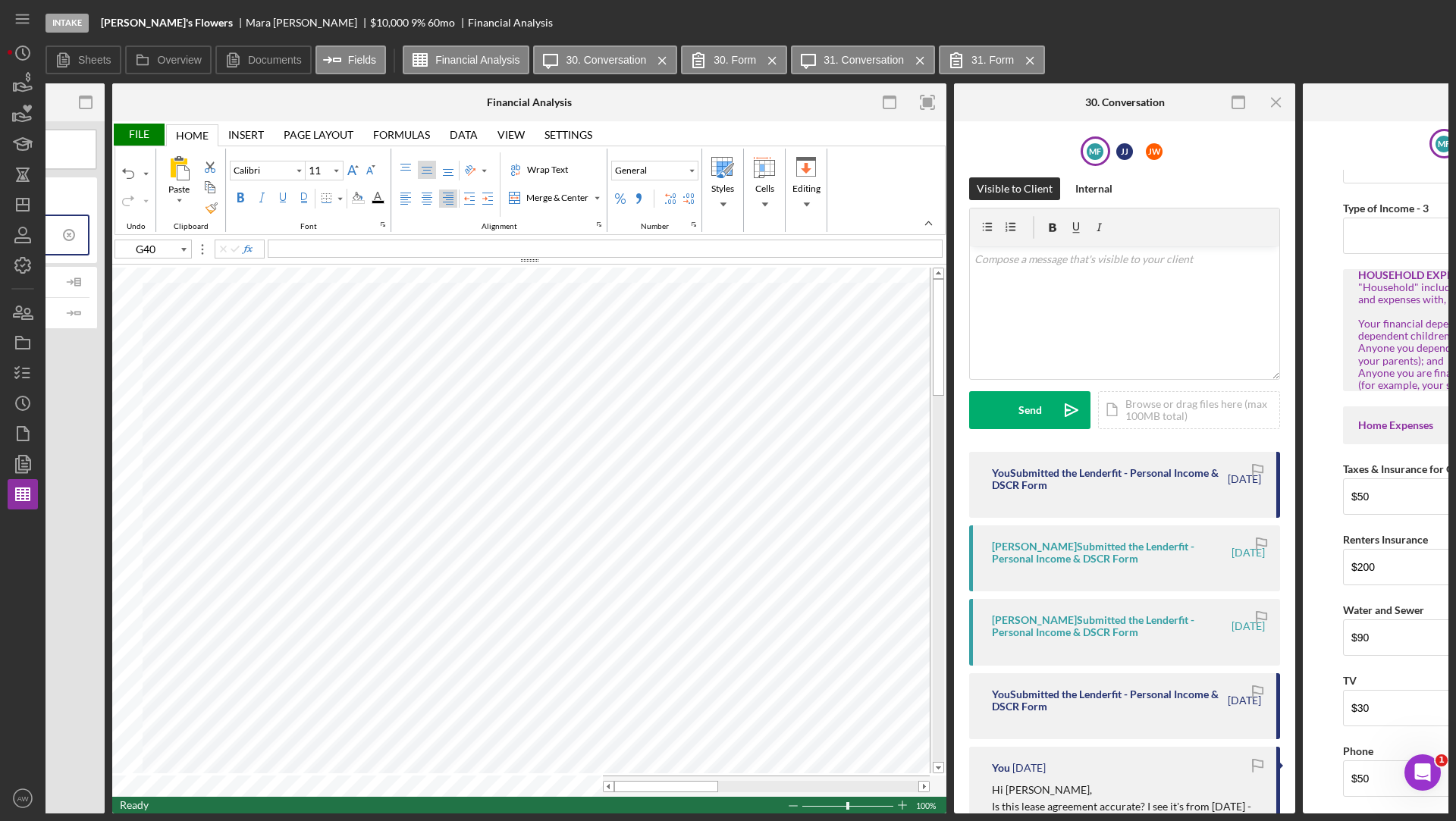
type input "L9"
type input "10"
type input "G40"
type input "11"
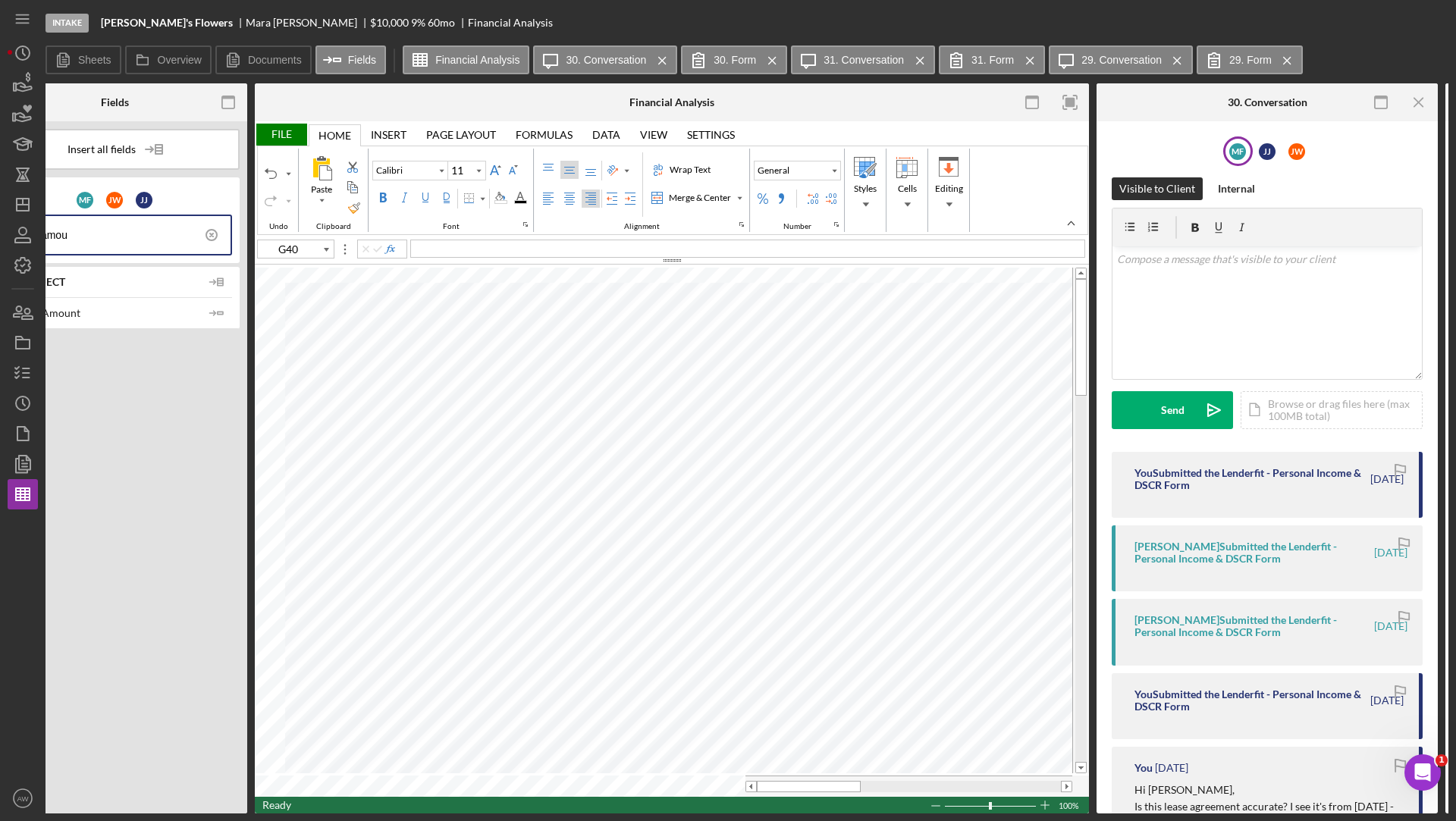
scroll to position [0, 0]
